Goal: Task Accomplishment & Management: Manage account settings

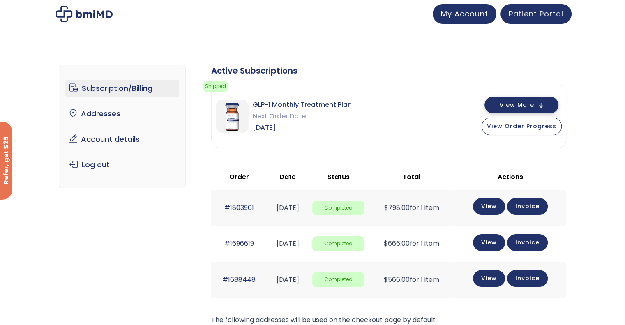
click at [530, 107] on span "View More" at bounding box center [517, 104] width 35 height 5
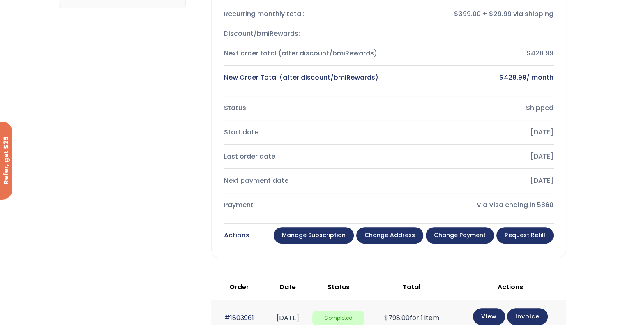
scroll to position [180, 0]
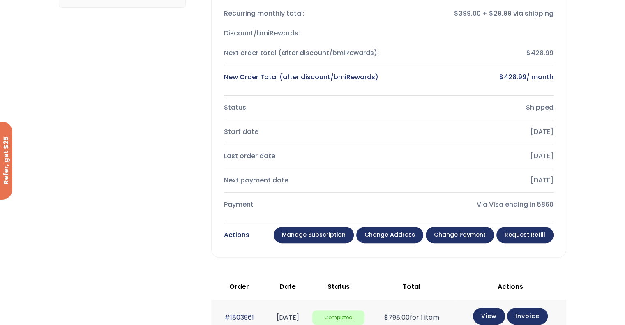
click at [458, 233] on link "Change payment" at bounding box center [460, 235] width 68 height 16
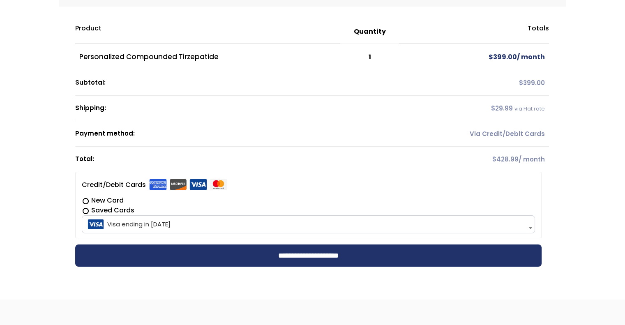
scroll to position [113, 0]
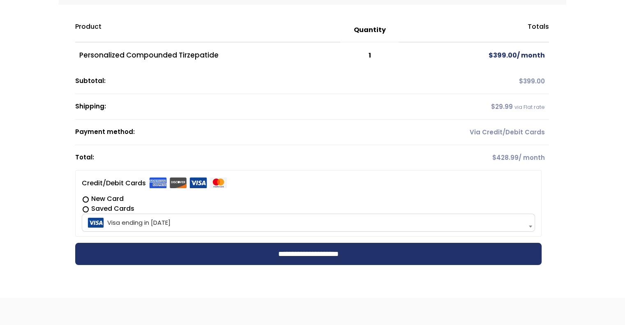
click at [85, 199] on label "New Card" at bounding box center [308, 199] width 453 height 10
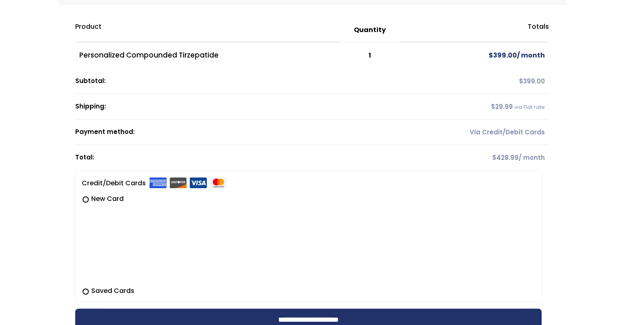
drag, startPoint x: 265, startPoint y: 194, endPoint x: 230, endPoint y: 204, distance: 36.0
click at [92, 23] on form "**********" at bounding box center [312, 177] width 474 height 319
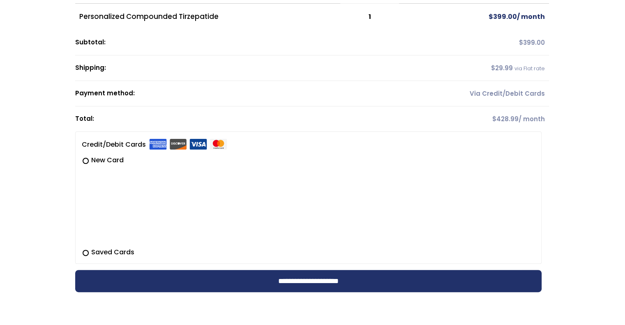
scroll to position [151, 0]
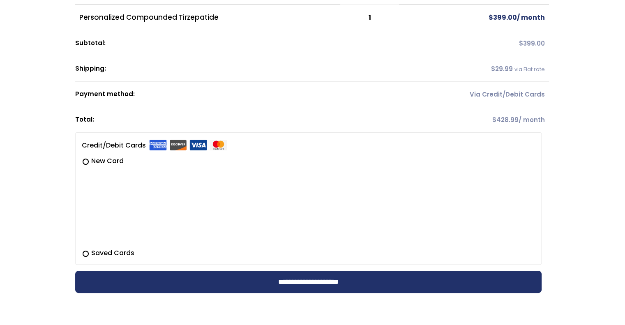
click at [368, 120] on th "Total:" at bounding box center [237, 119] width 324 height 25
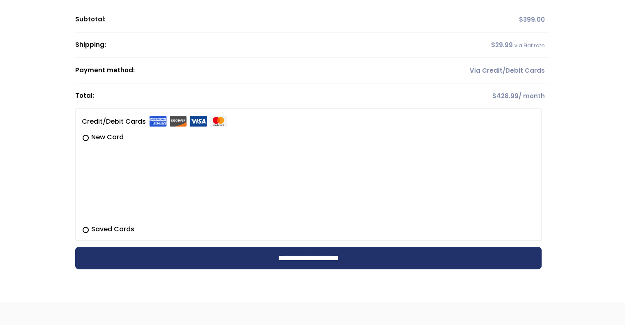
scroll to position [174, 0]
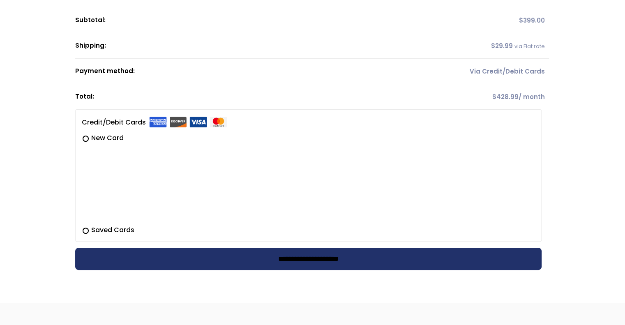
click at [319, 261] on input "**********" at bounding box center [308, 259] width 467 height 22
